Goal: Task Accomplishment & Management: Manage account settings

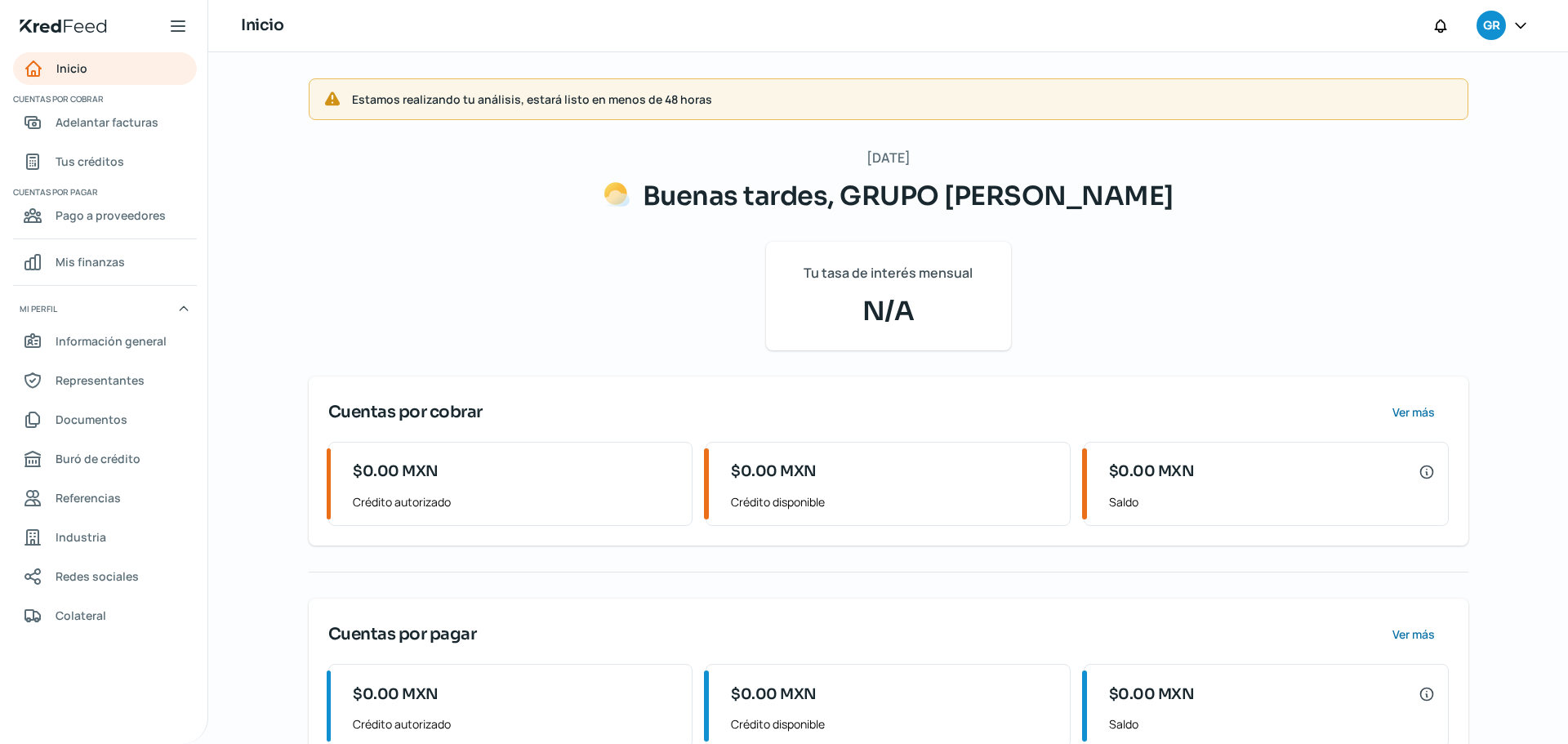
scroll to position [49, 0]
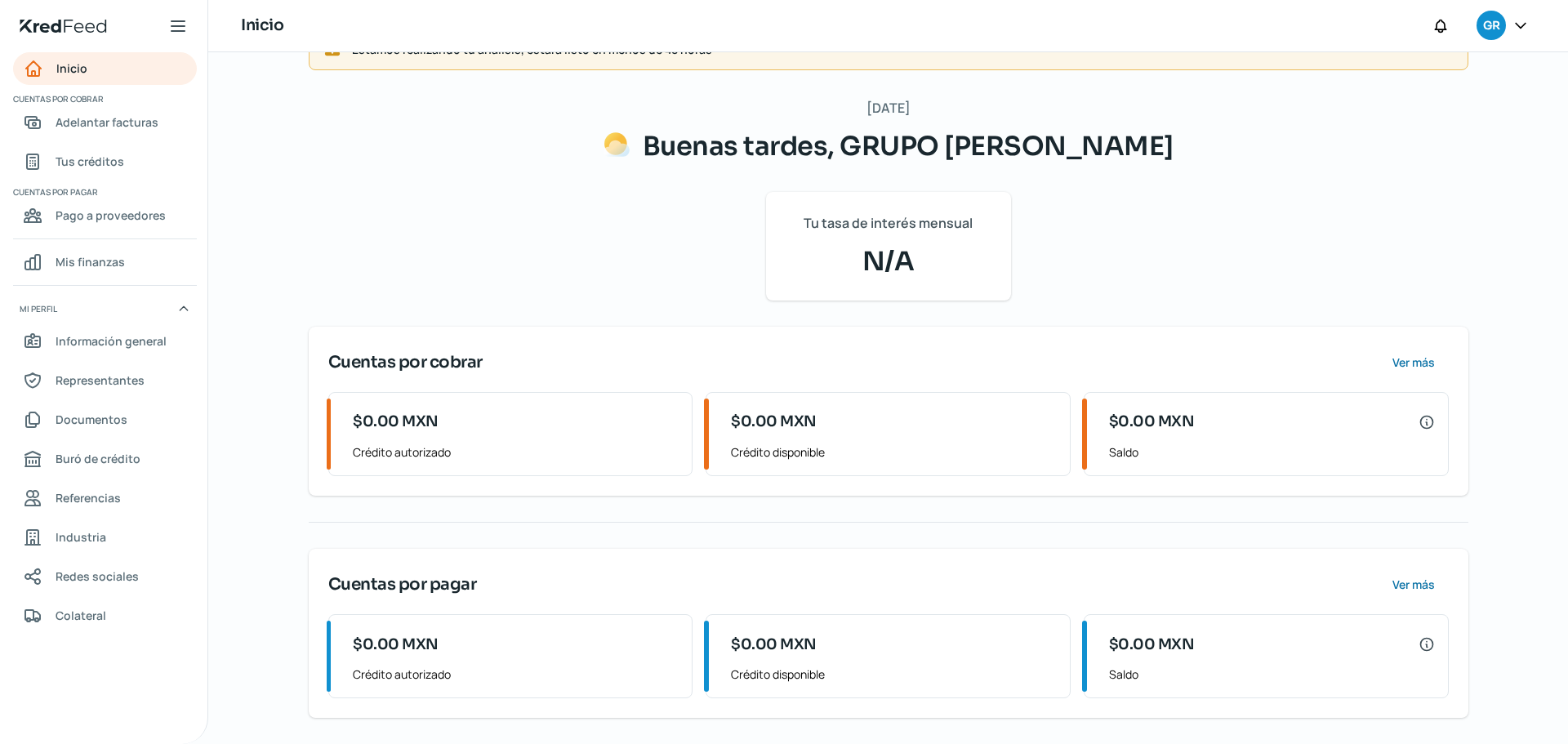
click at [1514, 25] on icon at bounding box center [1520, 25] width 16 height 16
click at [1391, 218] on span "Cerrar sesión" at bounding box center [1379, 220] width 74 height 20
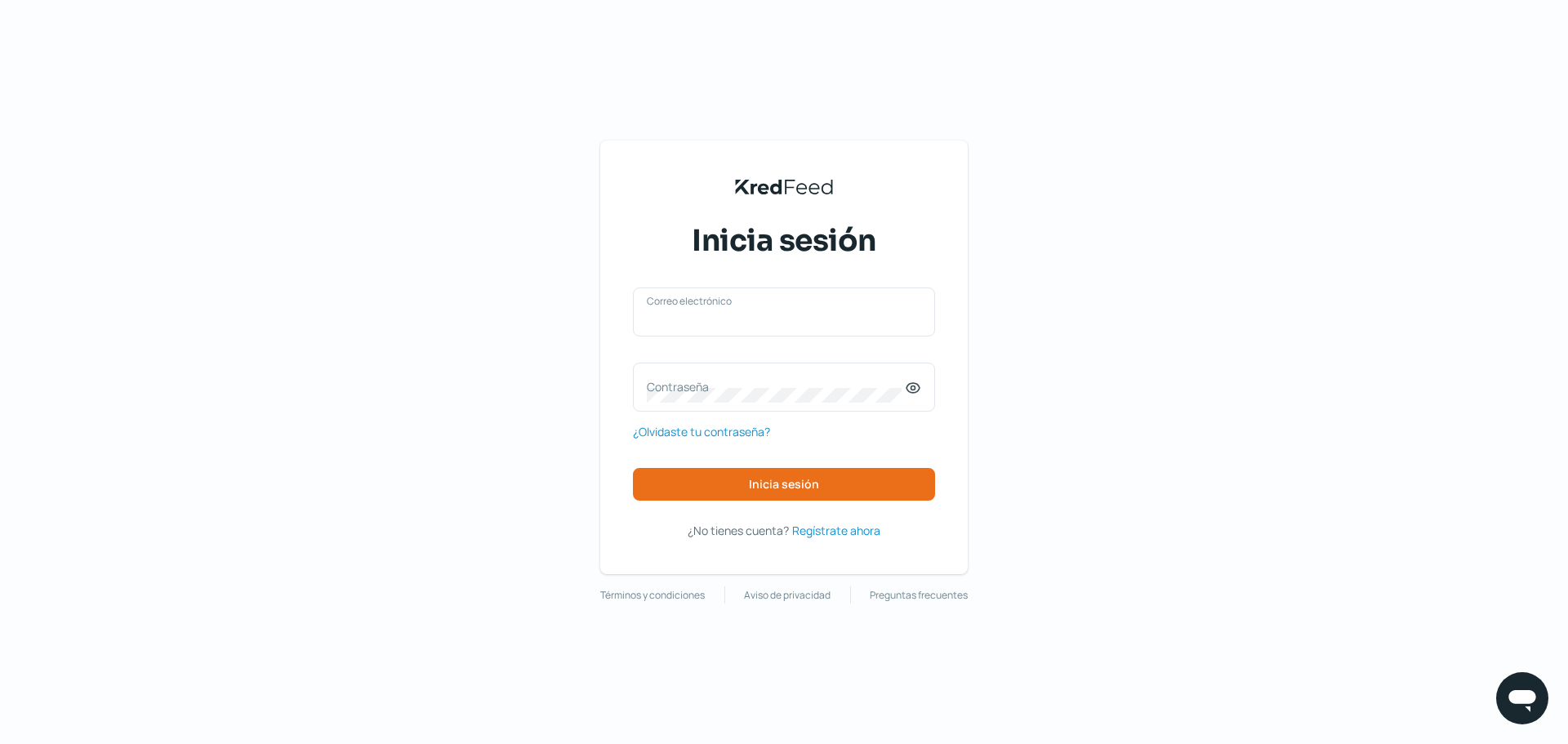
type input "[PERSON_NAME][EMAIL_ADDRESS][DOMAIN_NAME]"
click at [783, 311] on div "[PERSON_NAME][EMAIL_ADDRESS][DOMAIN_NAME] Correo electrónico" at bounding box center [784, 312] width 302 height 49
click at [783, 315] on input "[PERSON_NAME][EMAIL_ADDRESS][DOMAIN_NAME]" at bounding box center [784, 320] width 274 height 15
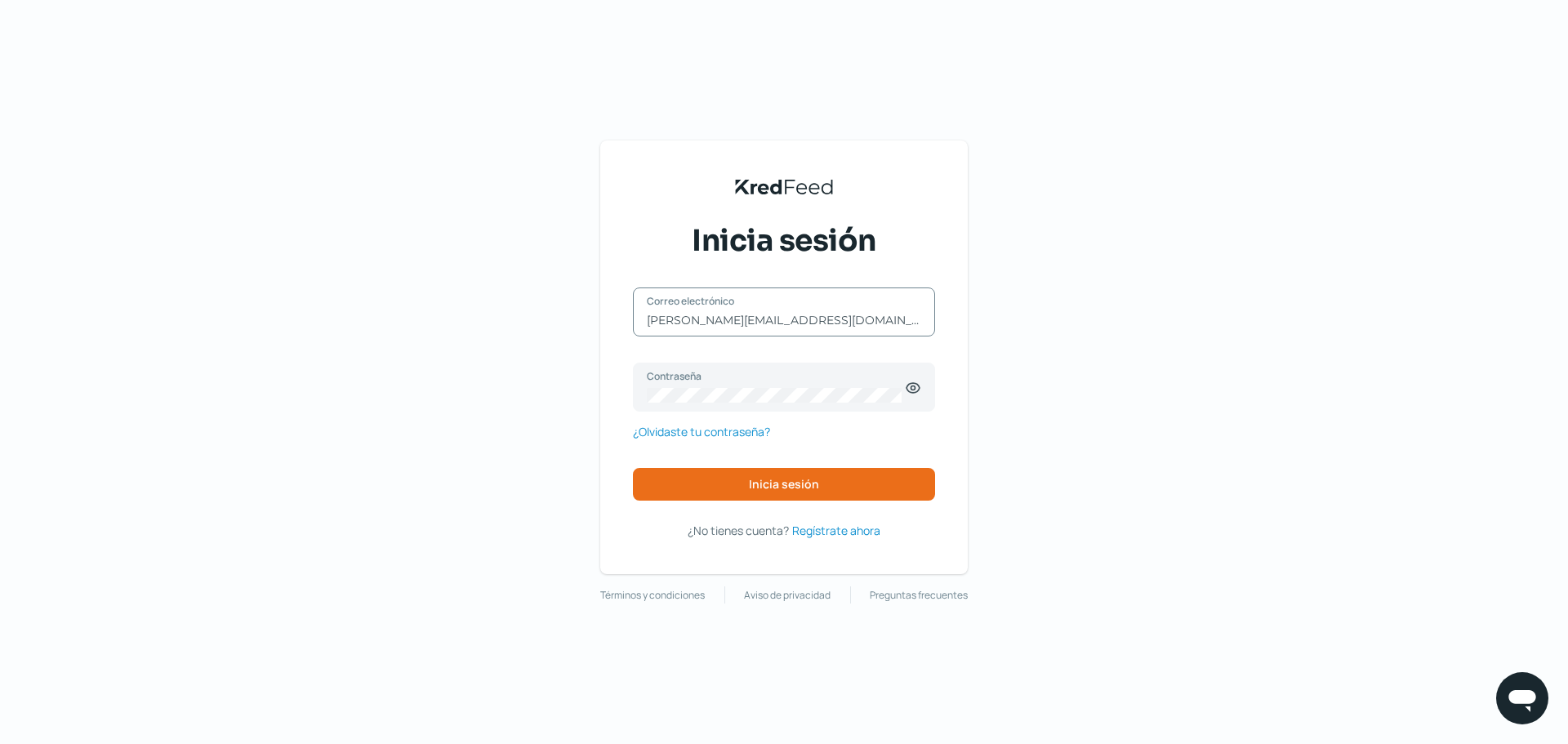
click at [784, 315] on input "[PERSON_NAME][EMAIL_ADDRESS][DOMAIN_NAME]" at bounding box center [784, 320] width 274 height 15
type input "e"
click at [736, 334] on div "Correo electrónico" at bounding box center [784, 312] width 302 height 49
click at [841, 308] on label "Correo electrónico" at bounding box center [776, 300] width 258 height 14
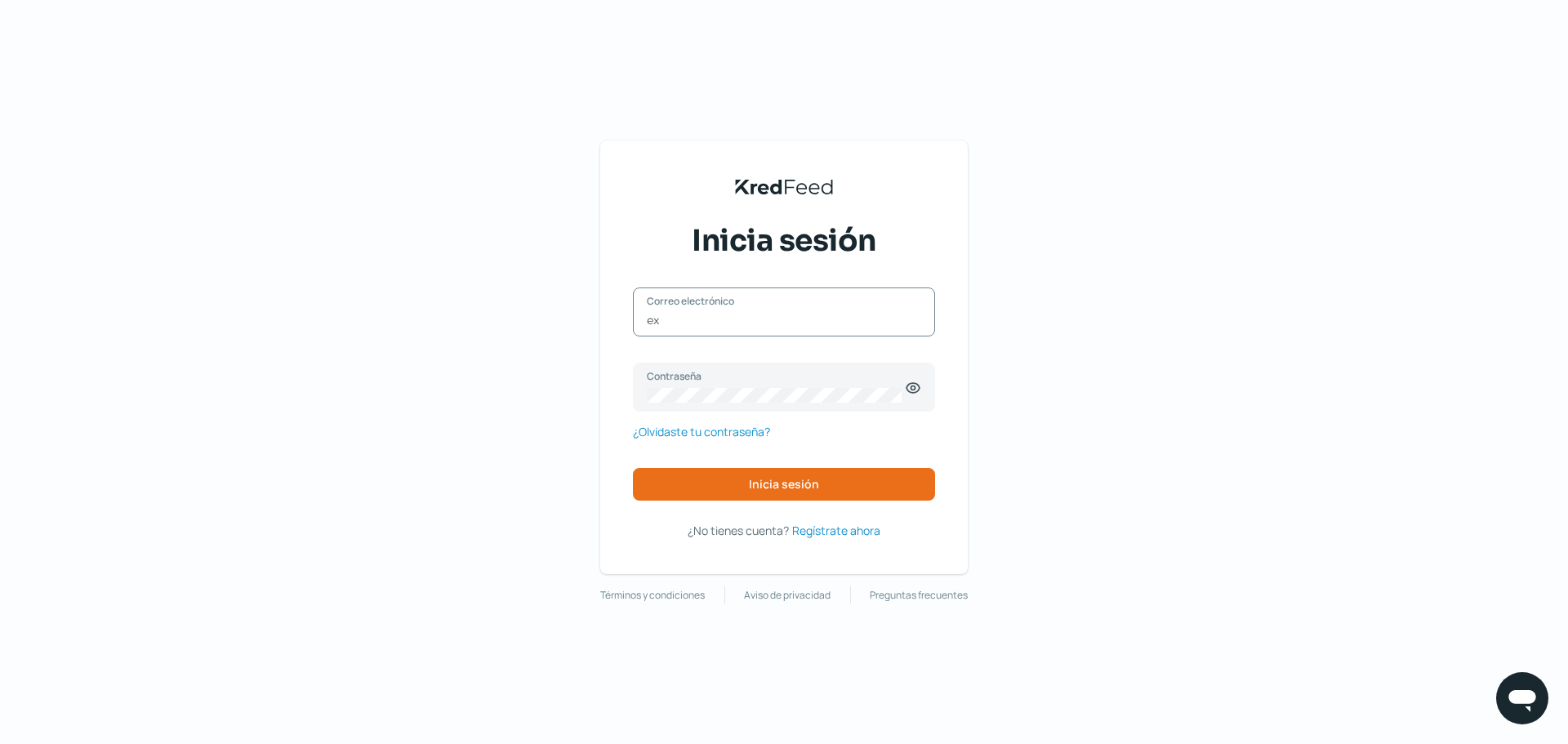
click at [841, 313] on input "ex" at bounding box center [784, 320] width 274 height 15
click at [841, 308] on label "Correo electrónico" at bounding box center [776, 300] width 258 height 14
click at [841, 313] on input "ex" at bounding box center [784, 320] width 274 height 15
click at [845, 330] on div "ex Correo electrónico" at bounding box center [784, 312] width 302 height 49
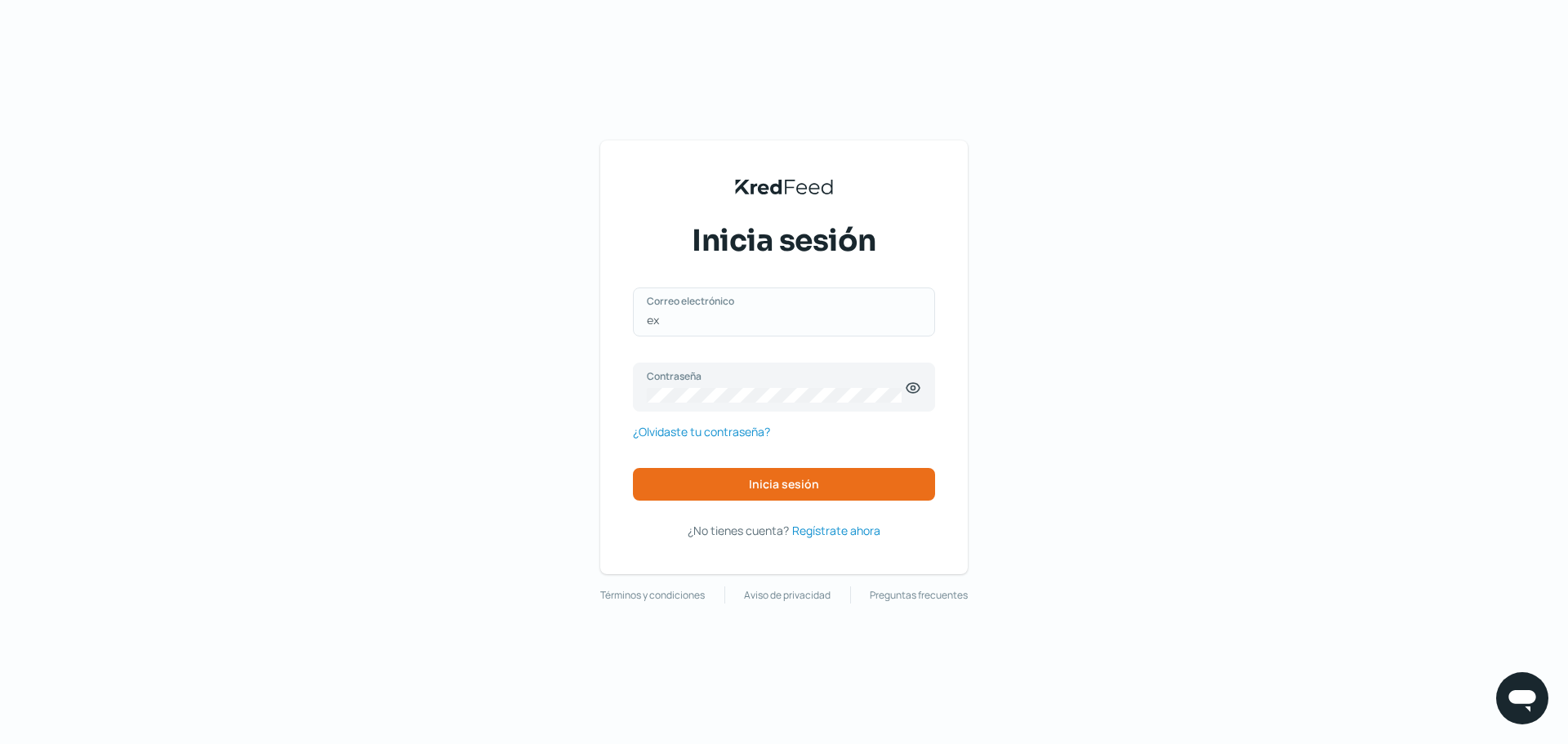
click at [845, 330] on div "ex Correo electrónico" at bounding box center [784, 312] width 302 height 49
type input "e"
type input "[EMAIL_ADDRESS][DOMAIN_NAME]"
click at [684, 488] on button "Inicia sesión" at bounding box center [784, 484] width 302 height 33
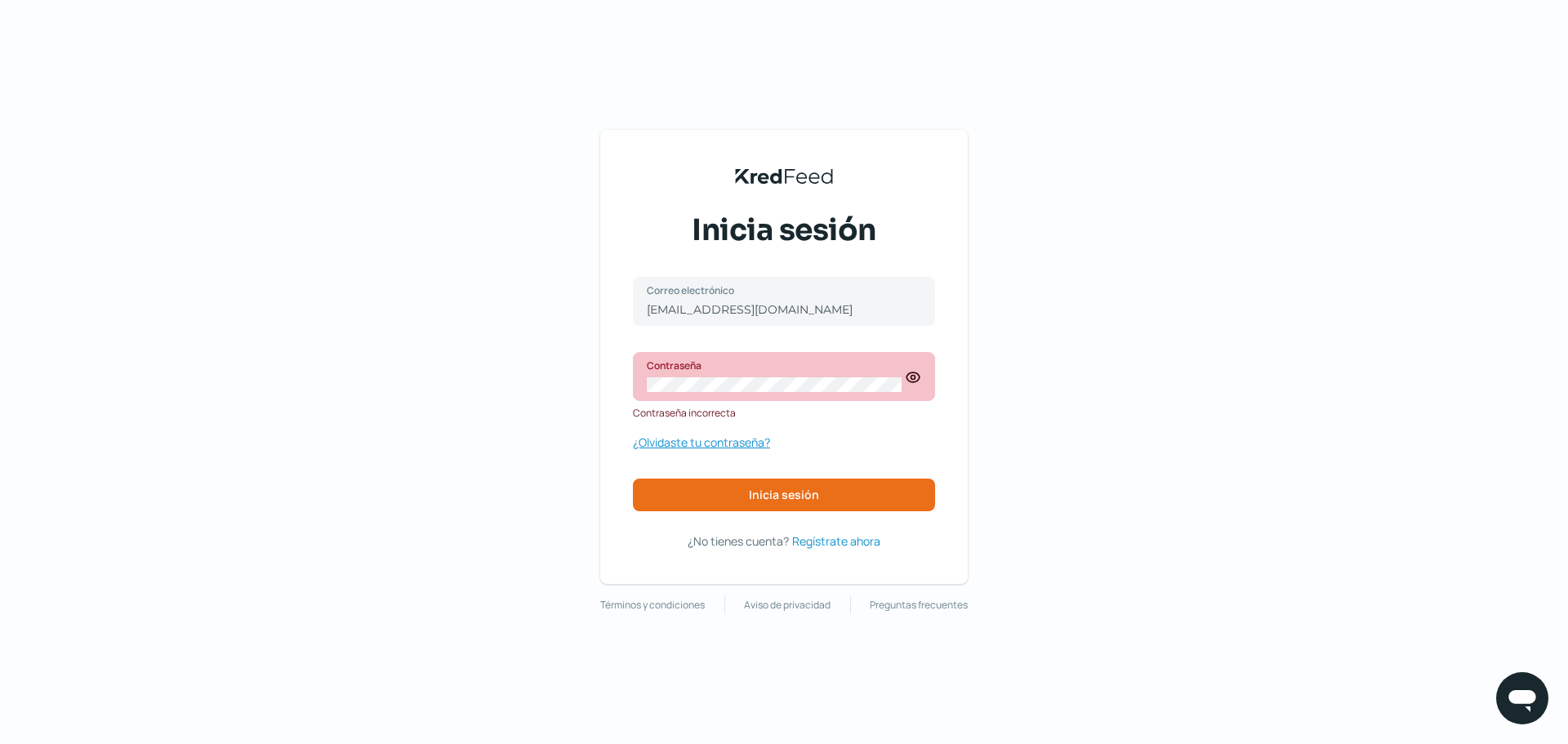
click at [707, 441] on span "¿Olvidaste tu contraseña?" at bounding box center [701, 442] width 138 height 20
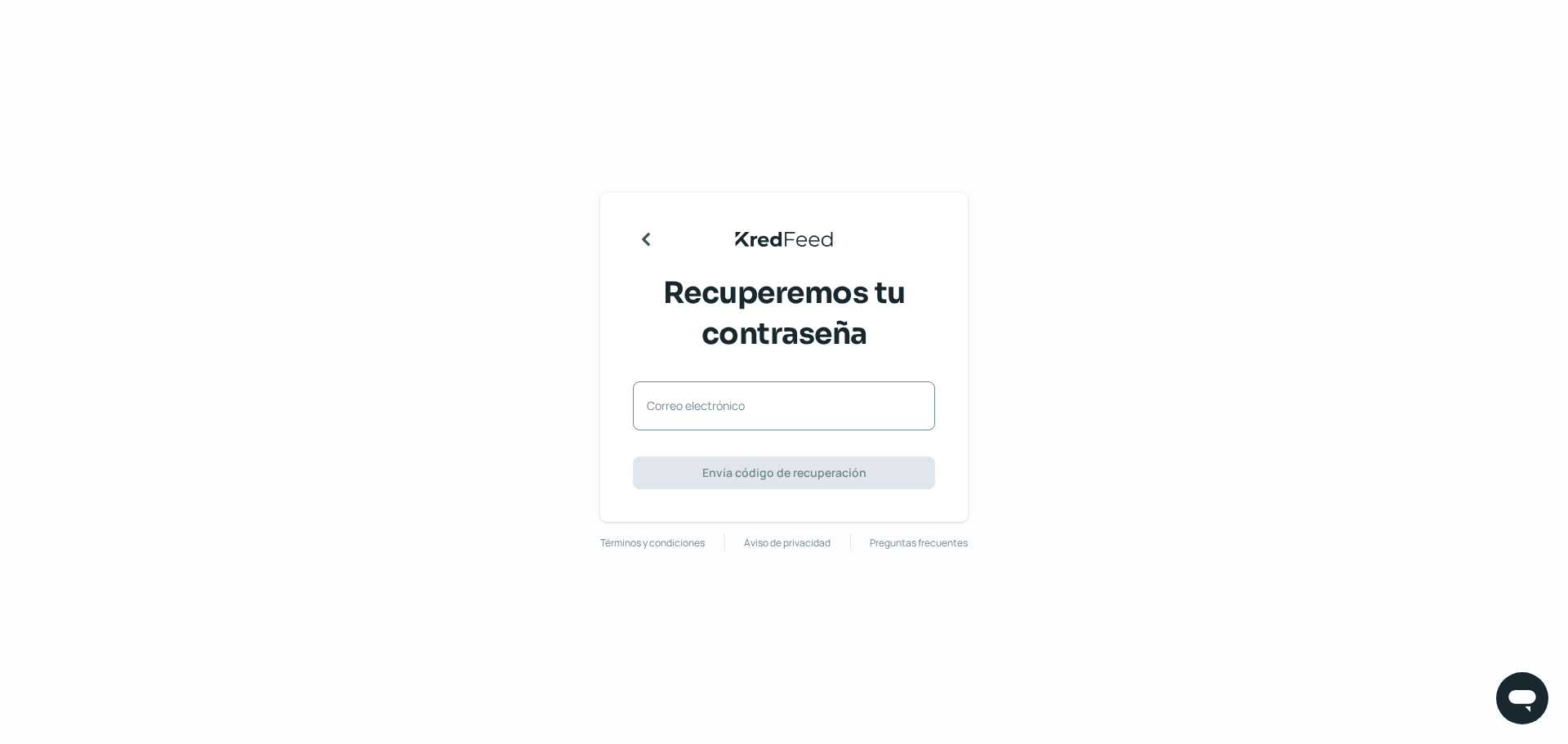
click at [845, 398] on label "Correo electrónico" at bounding box center [776, 406] width 258 height 16
click at [845, 407] on input "Correo electrónico" at bounding box center [784, 414] width 274 height 15
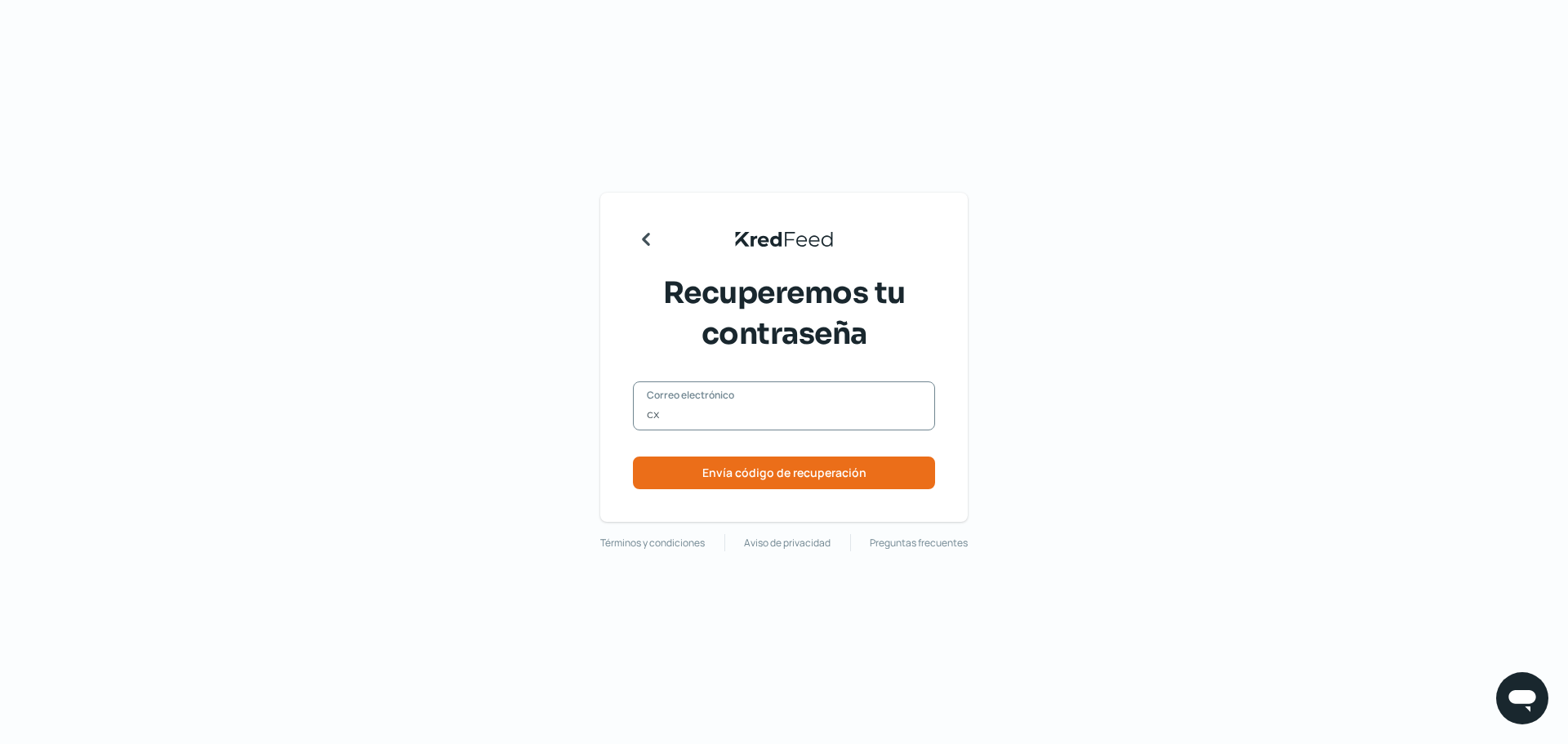
type input "[EMAIL_ADDRESS][DOMAIN_NAME]"
click at [794, 481] on button "Envía código de recuperación" at bounding box center [784, 473] width 302 height 33
